Goal: Check status

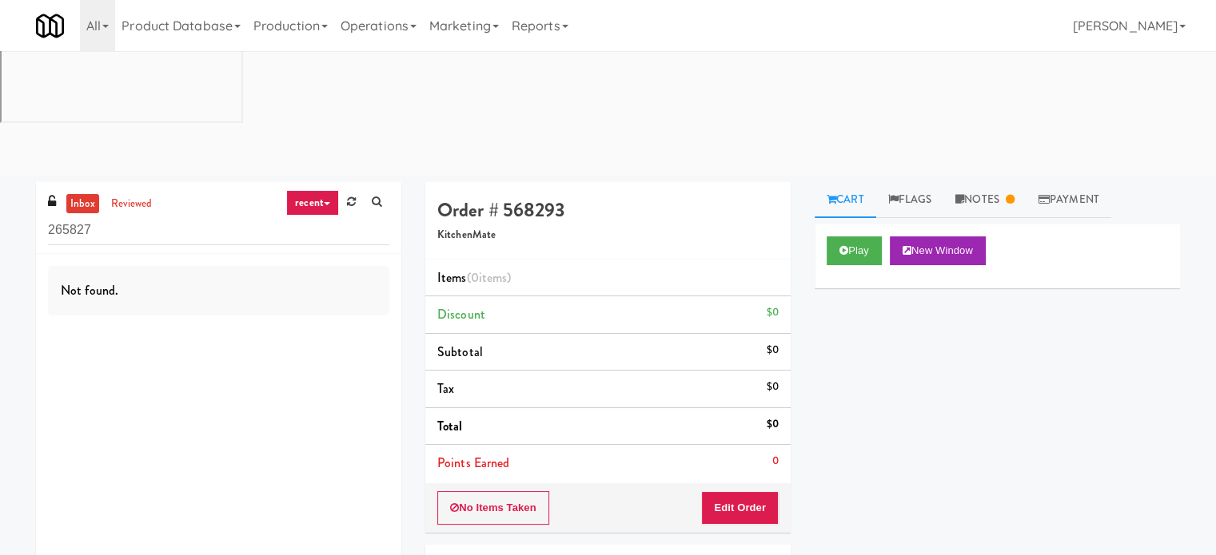
drag, startPoint x: 368, startPoint y: 27, endPoint x: 323, endPoint y: 102, distance: 87.4
click at [368, 28] on link "Operations" at bounding box center [378, 25] width 89 height 51
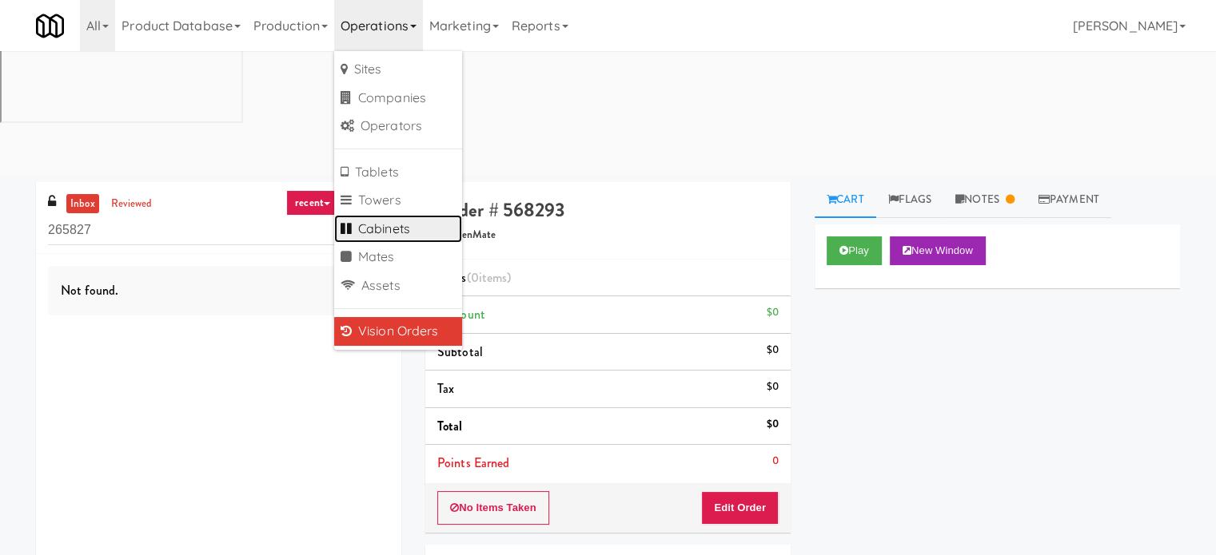
click at [403, 225] on link "Cabinets" at bounding box center [398, 229] width 128 height 29
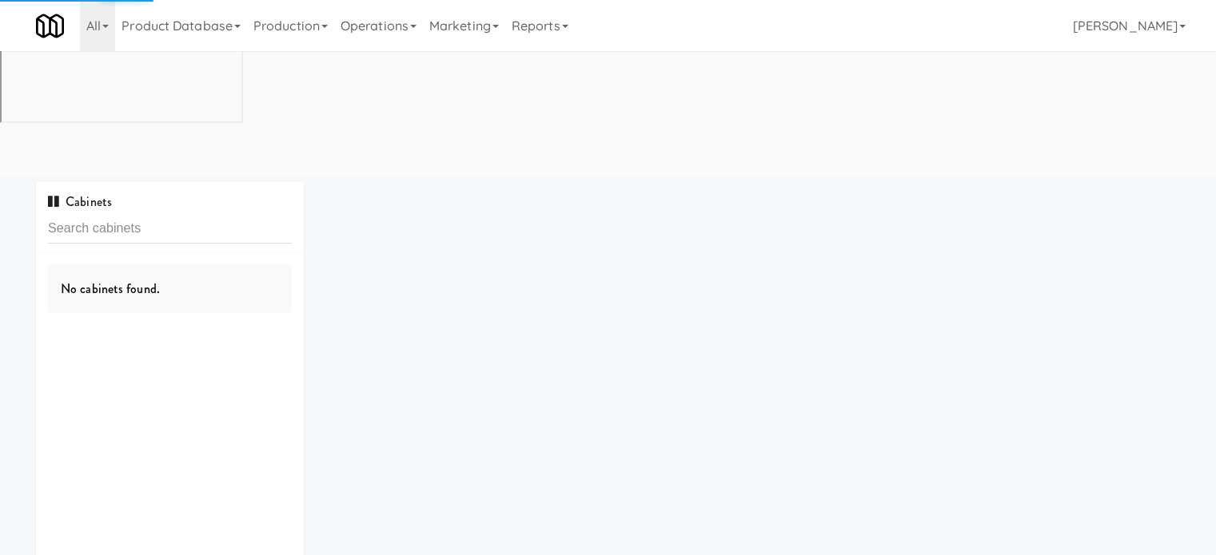
click at [195, 214] on input "text" at bounding box center [170, 229] width 244 height 30
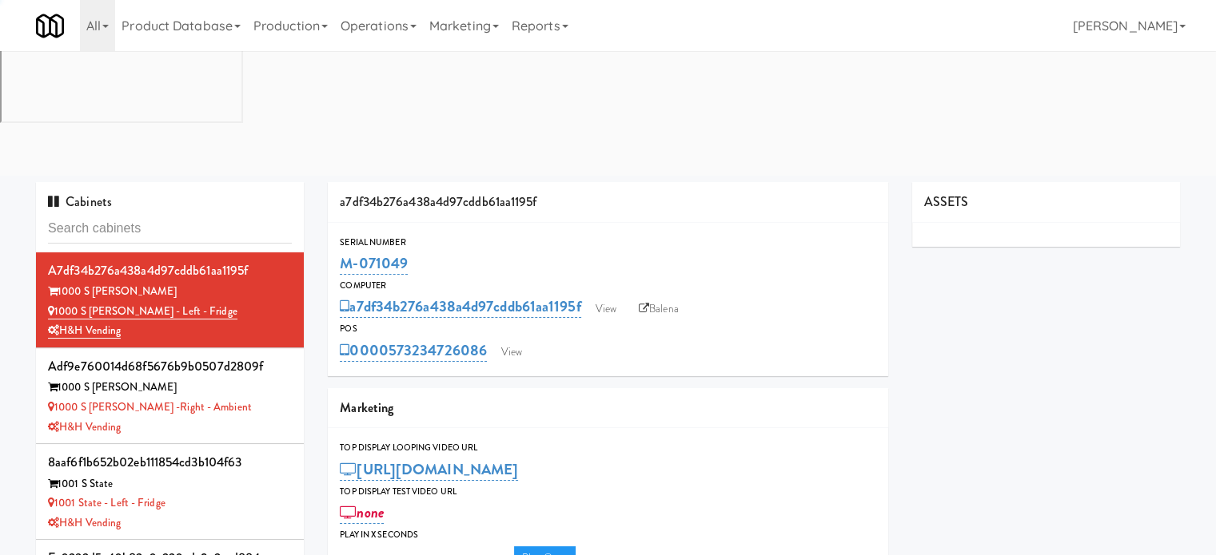
type input "3"
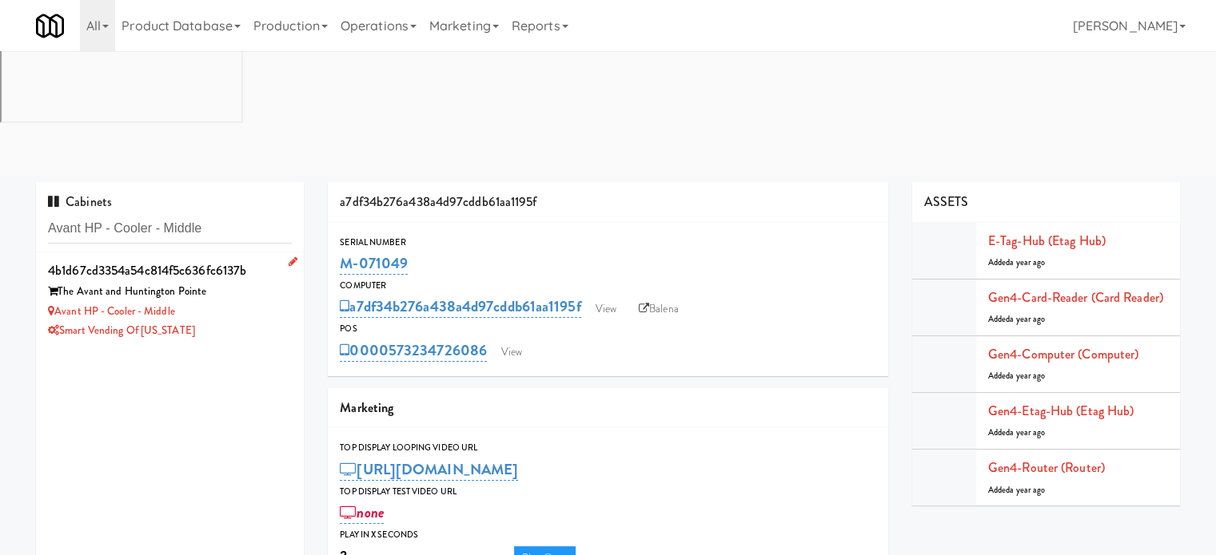
type input "Avant HP - Cooler - Middle"
click at [253, 321] on div "Smart Vending of [US_STATE]" at bounding box center [170, 331] width 244 height 20
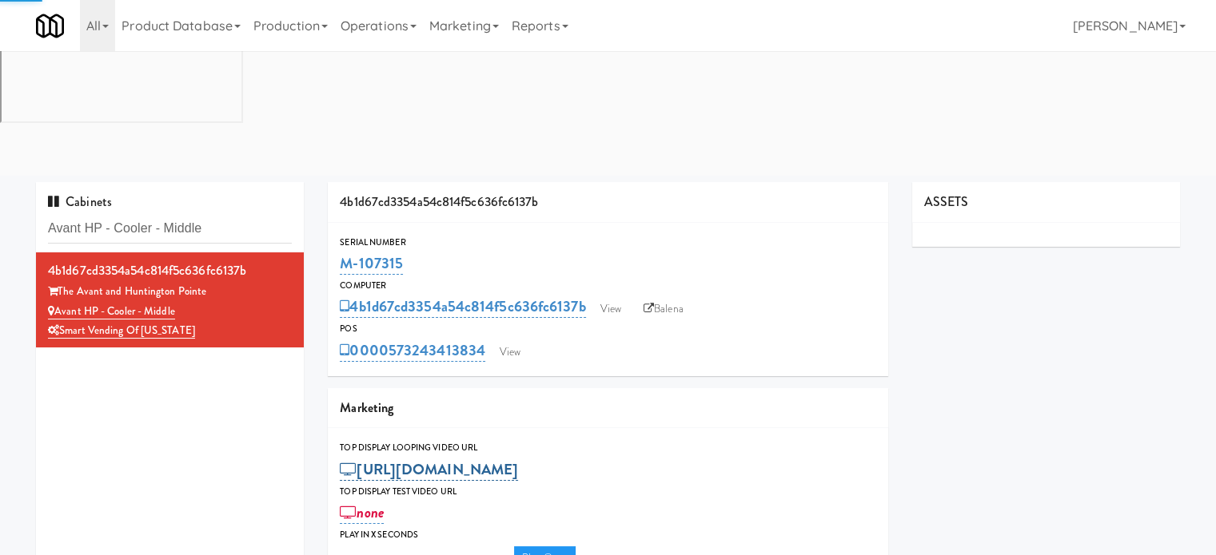
type input "3"
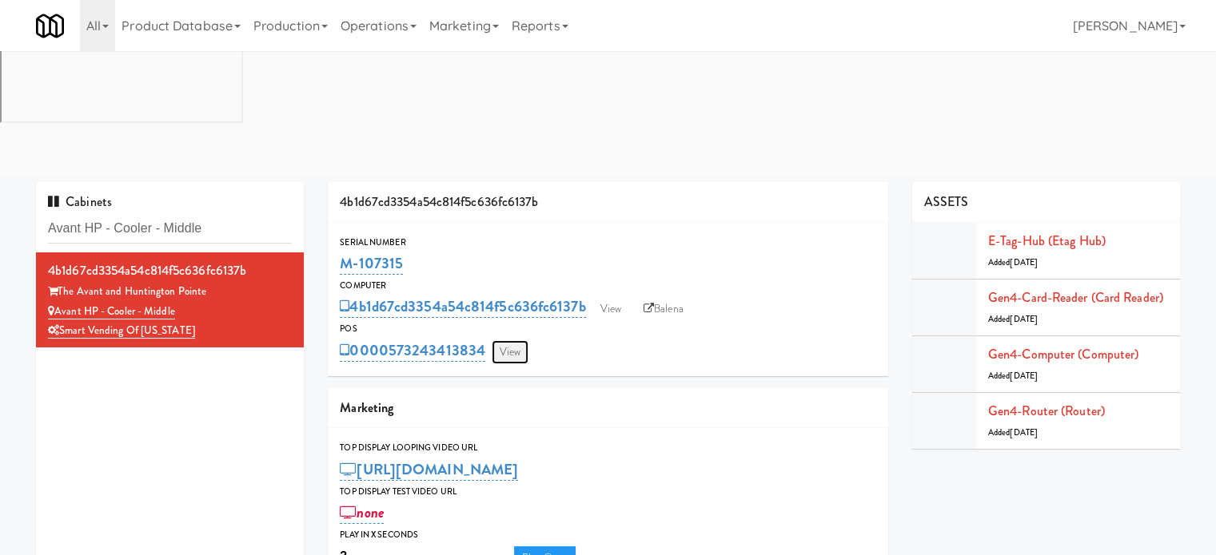
click at [511, 340] on link "View" at bounding box center [509, 352] width 37 height 24
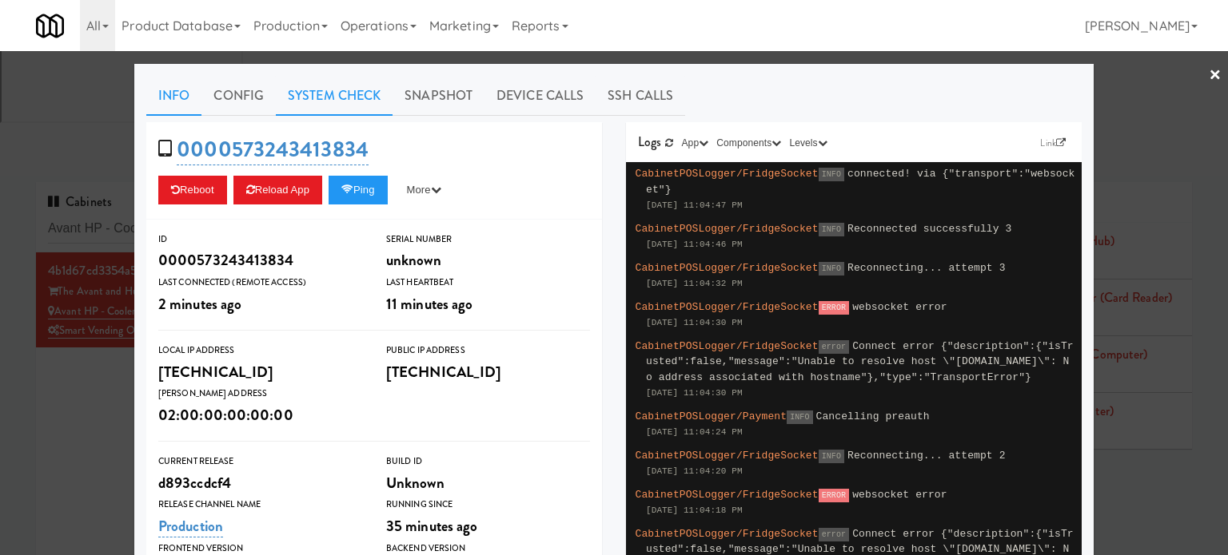
click at [311, 89] on link "System Check" at bounding box center [334, 96] width 117 height 40
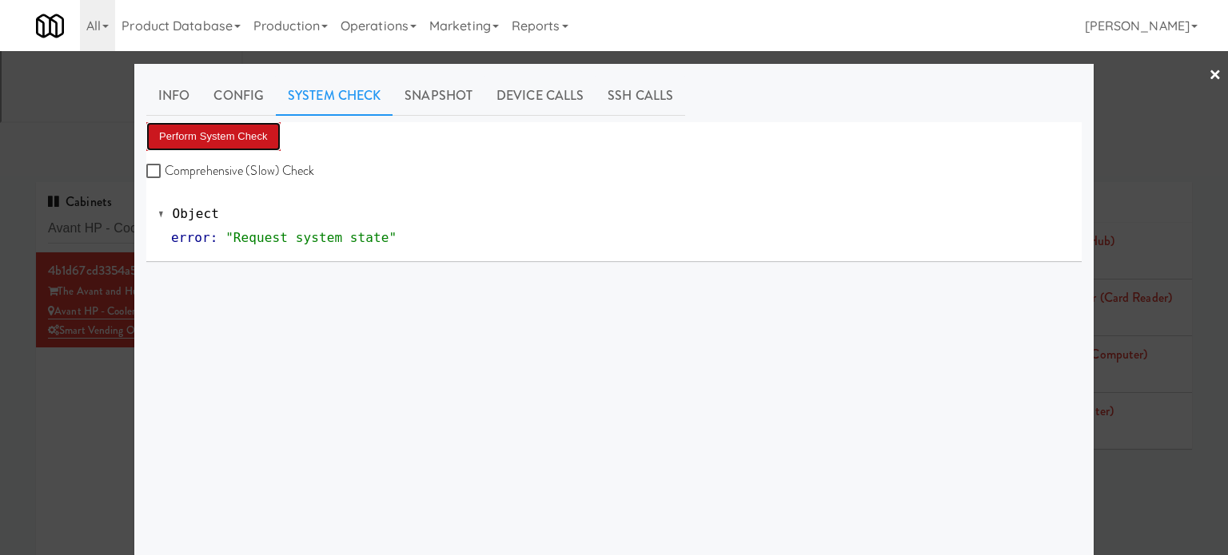
click at [220, 133] on button "Perform System Check" at bounding box center [213, 136] width 134 height 29
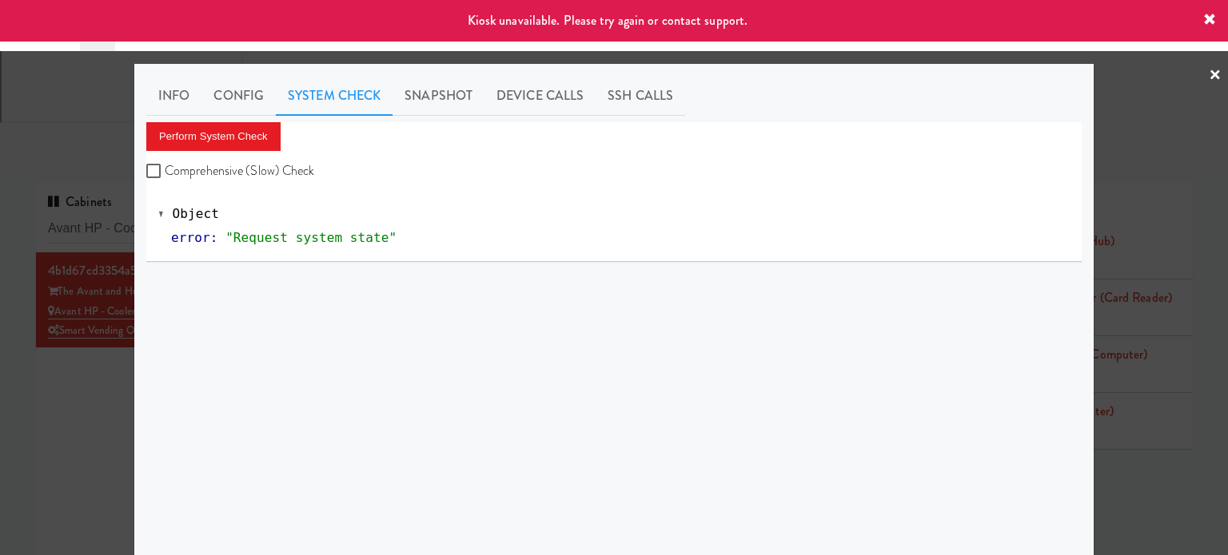
click at [58, 318] on div at bounding box center [614, 277] width 1228 height 555
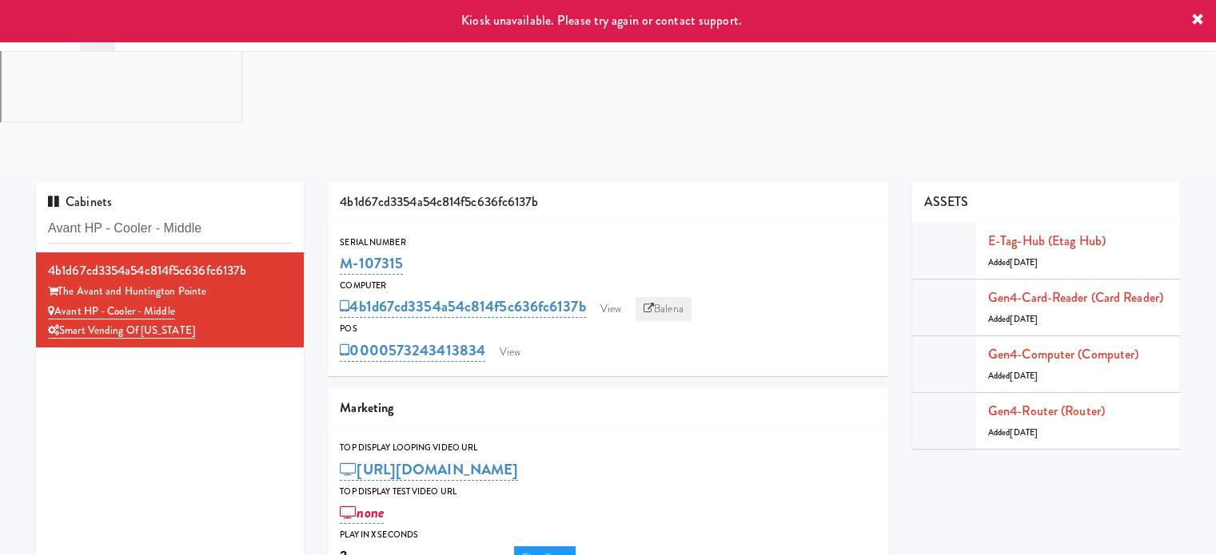
click at [682, 297] on link "Balena" at bounding box center [663, 309] width 56 height 24
